Goal: Find specific page/section: Find specific page/section

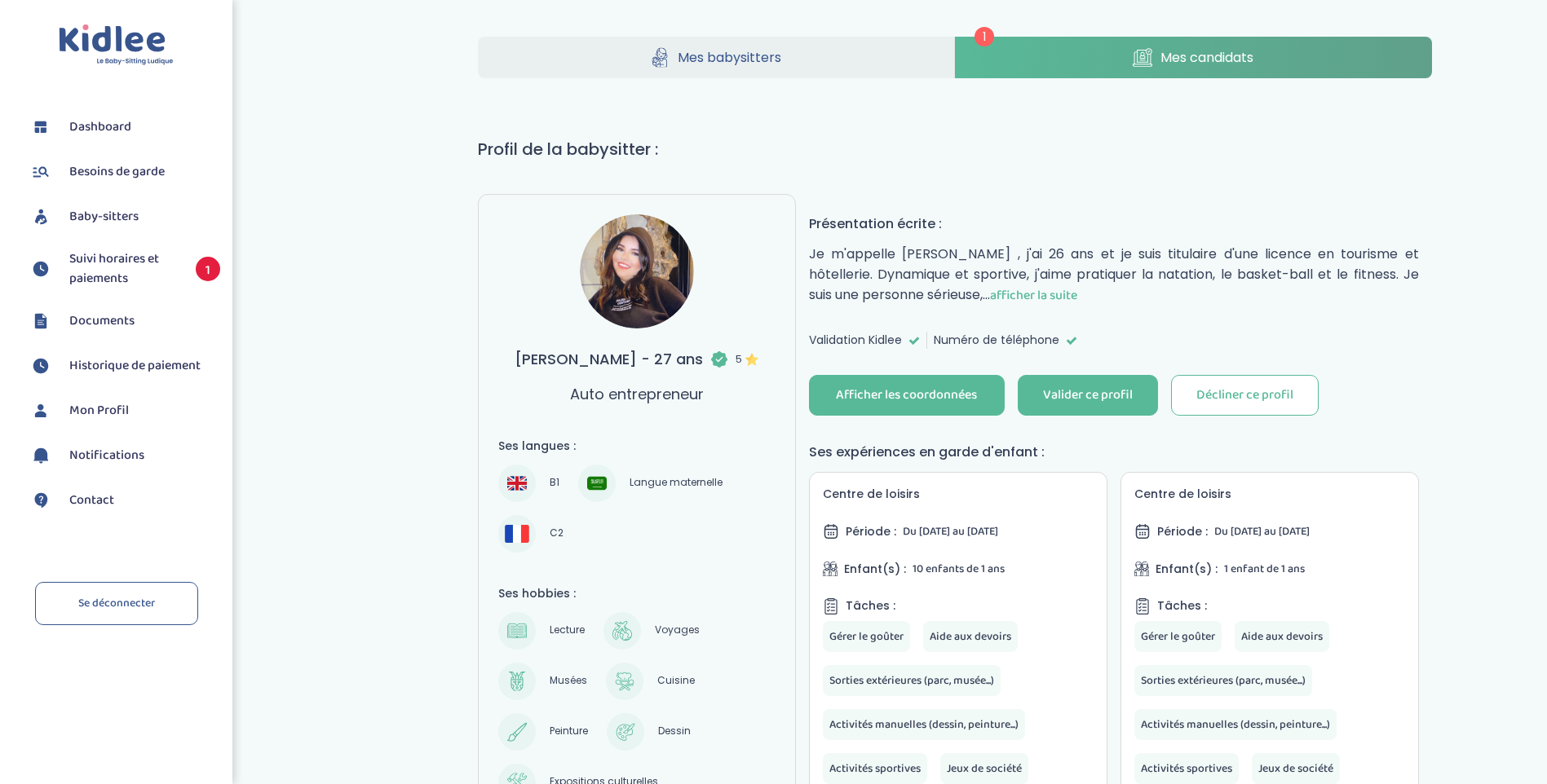
click at [1066, 298] on span "afficher la suite" at bounding box center [1034, 295] width 87 height 20
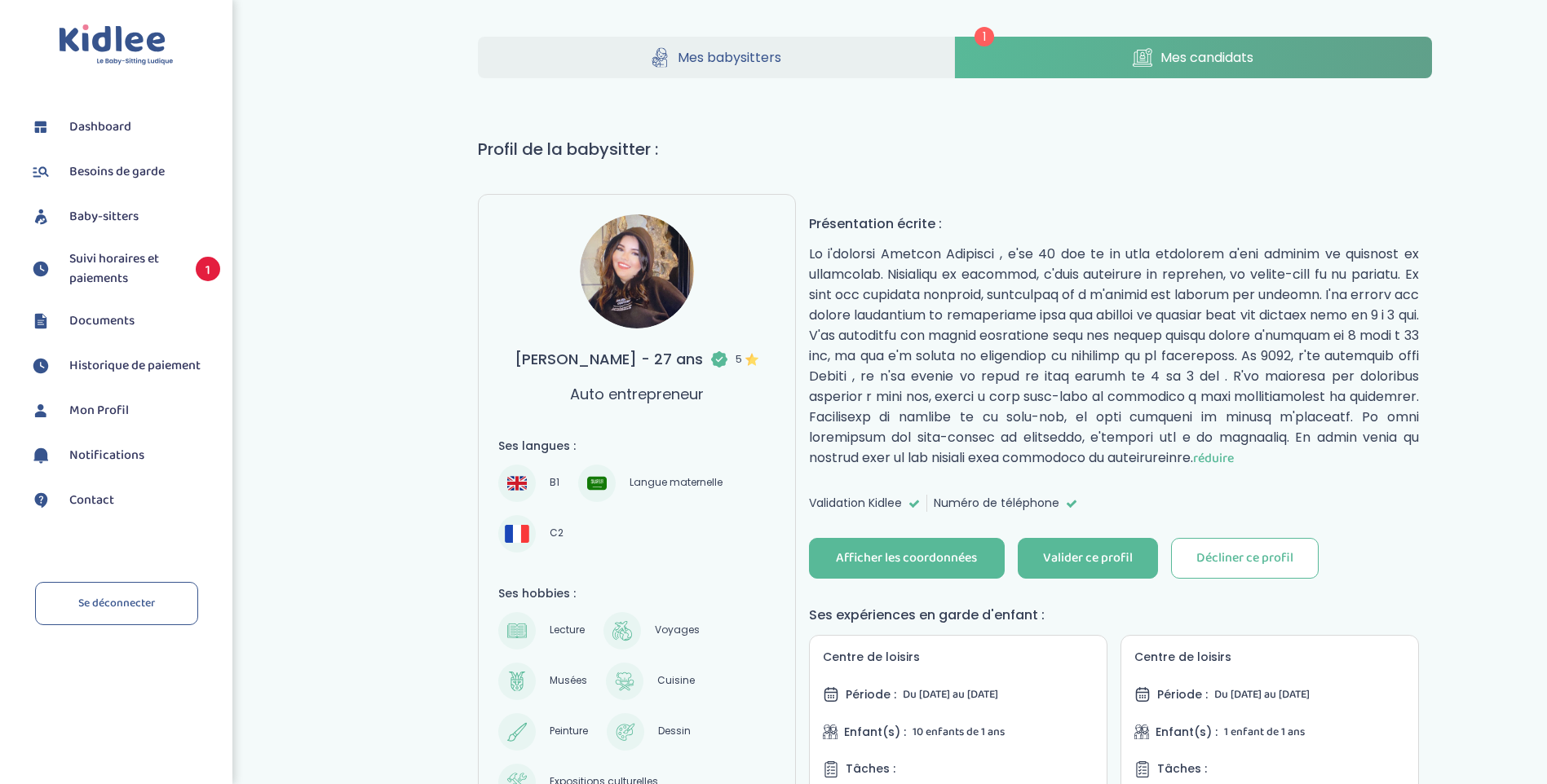
click at [756, 67] on link "Mes babysitters" at bounding box center [717, 57] width 477 height 42
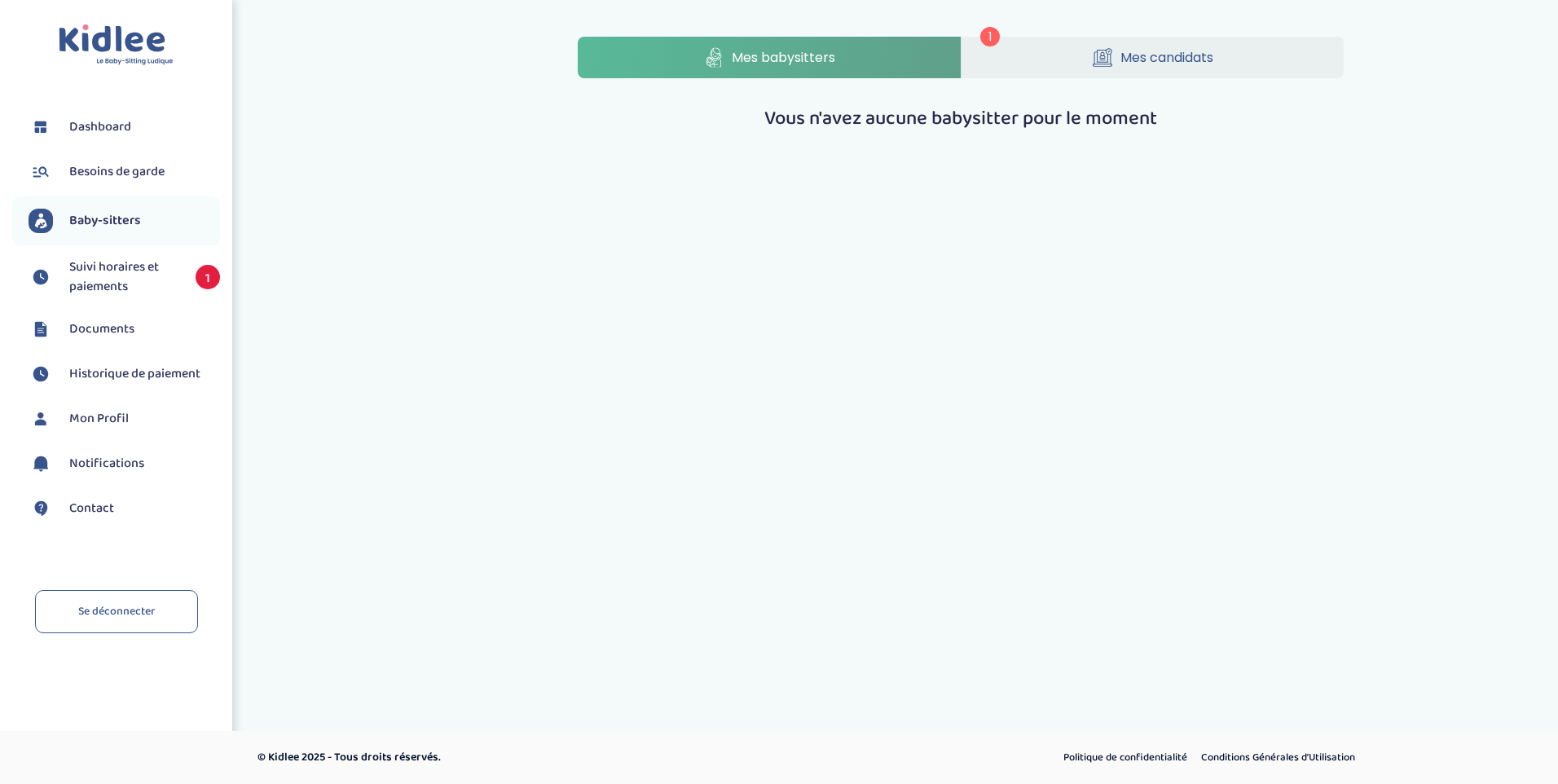
click at [1084, 63] on link "Mes candidats" at bounding box center [1153, 57] width 383 height 42
